Goal: Task Accomplishment & Management: Manage account settings

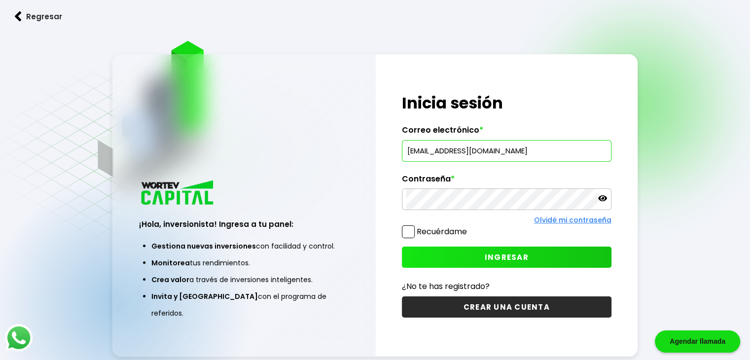
type input "[EMAIL_ADDRESS][DOMAIN_NAME]"
click at [508, 257] on span "INGRESAR" at bounding box center [507, 257] width 44 height 10
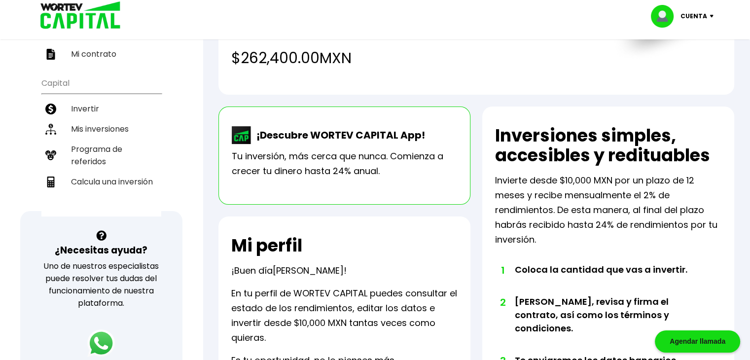
scroll to position [96, 0]
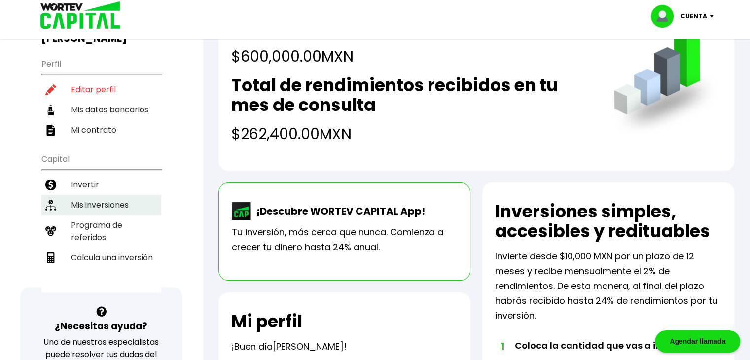
click at [107, 195] on li "Mis inversiones" at bounding box center [101, 205] width 120 height 20
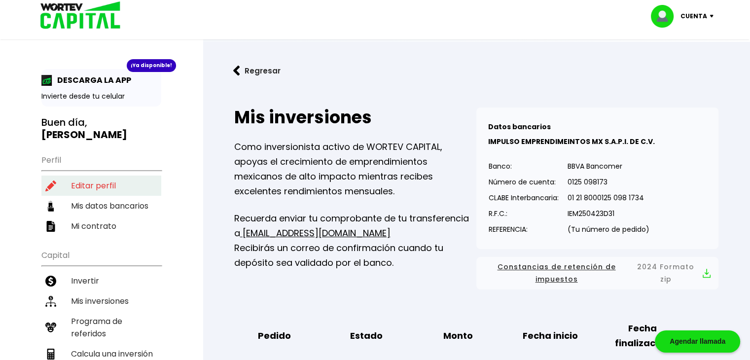
click at [80, 176] on li "Editar perfil" at bounding box center [101, 186] width 120 height 20
select select "Mujer"
select select "Secundaria"
select select "QR"
select select "Banco Azteca"
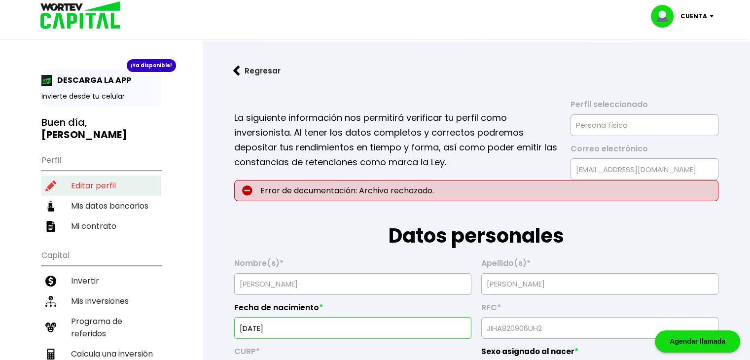
click at [87, 176] on li "Editar perfil" at bounding box center [101, 186] width 120 height 20
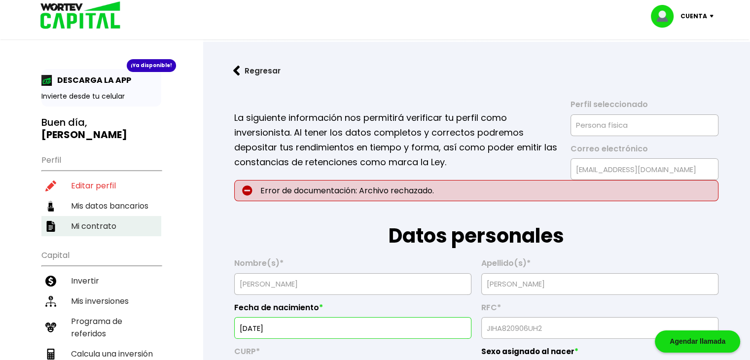
click at [95, 216] on li "Mi contrato" at bounding box center [101, 226] width 120 height 20
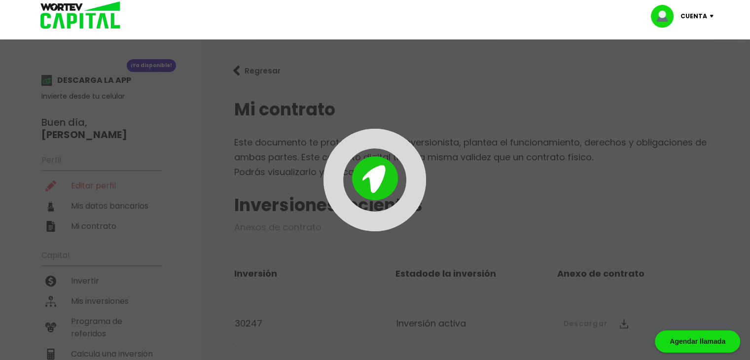
click at [92, 191] on div at bounding box center [375, 180] width 750 height 360
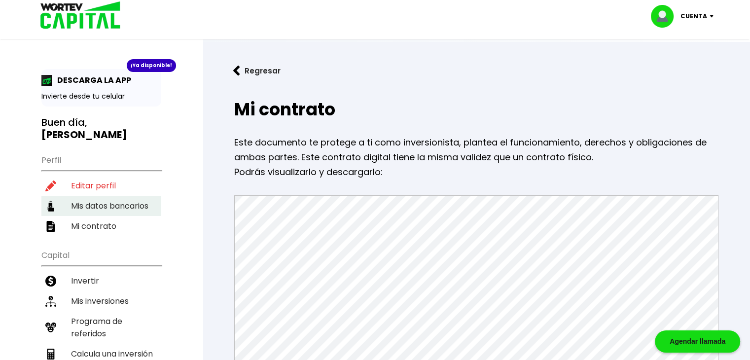
click at [101, 196] on li "Mis datos bancarios" at bounding box center [101, 206] width 120 height 20
select select "Banco Azteca"
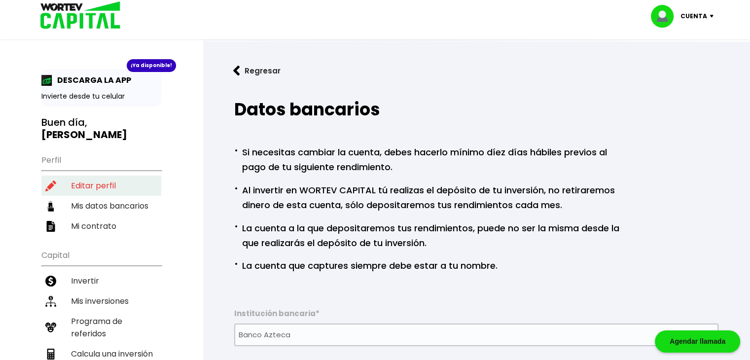
click at [94, 176] on li "Editar perfil" at bounding box center [101, 186] width 120 height 20
select select "Mujer"
select select "Secundaria"
select select "QR"
select select "Banco Azteca"
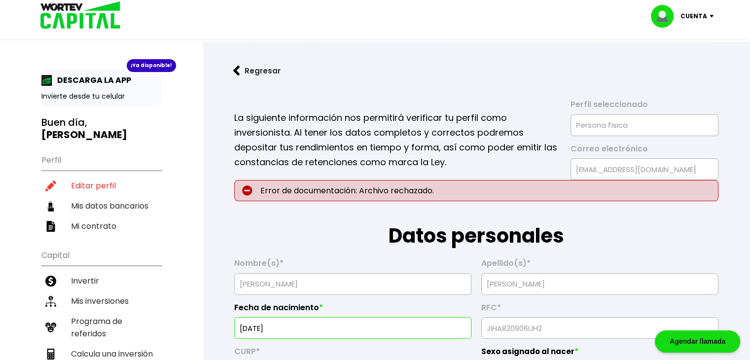
click at [233, 68] on img at bounding box center [236, 71] width 7 height 10
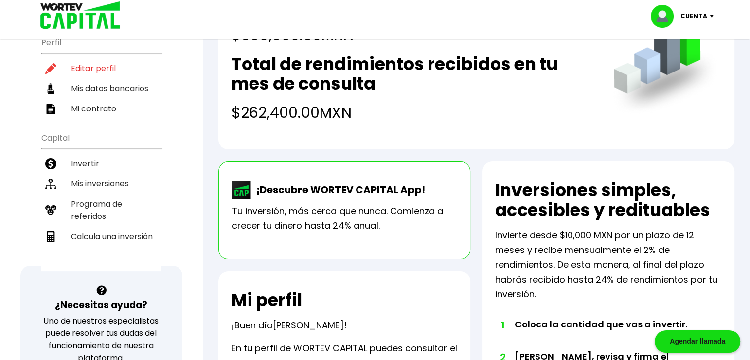
scroll to position [61, 0]
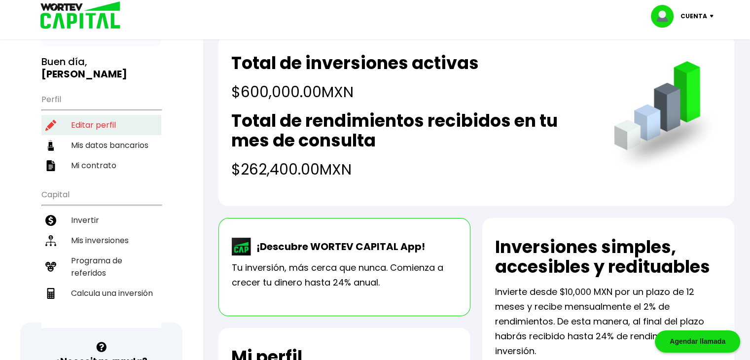
click at [102, 115] on li "Editar perfil" at bounding box center [101, 125] width 120 height 20
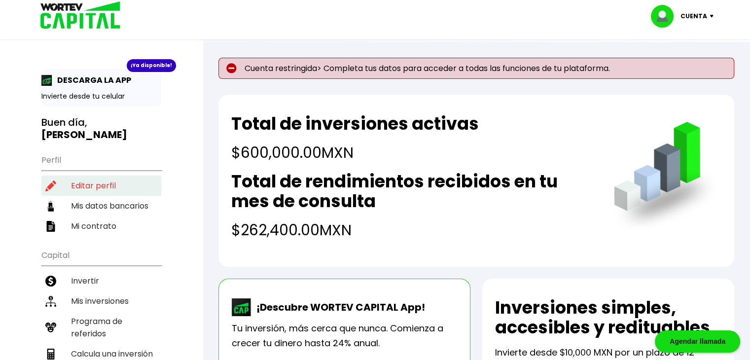
select select "Mujer"
select select "Secundaria"
select select "QR"
select select "Banco Azteca"
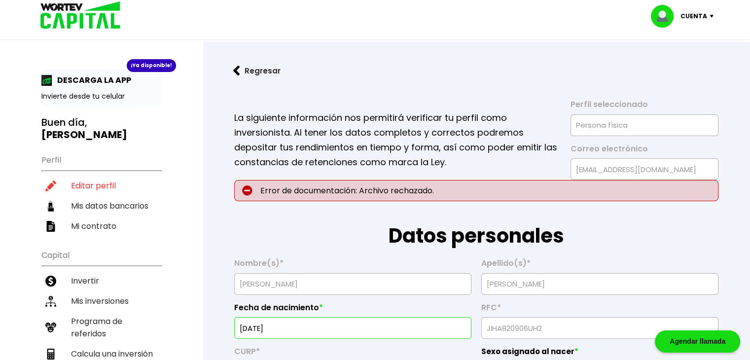
click at [711, 16] on img at bounding box center [713, 16] width 13 height 3
click at [686, 64] on li "Cerrar sesión" at bounding box center [683, 66] width 79 height 20
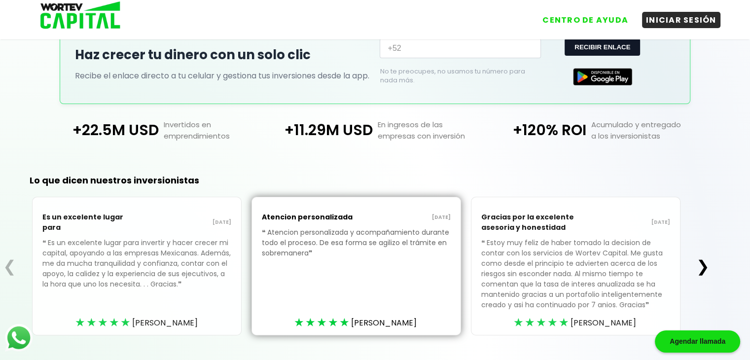
scroll to position [247, 0]
